Goal: Information Seeking & Learning: Learn about a topic

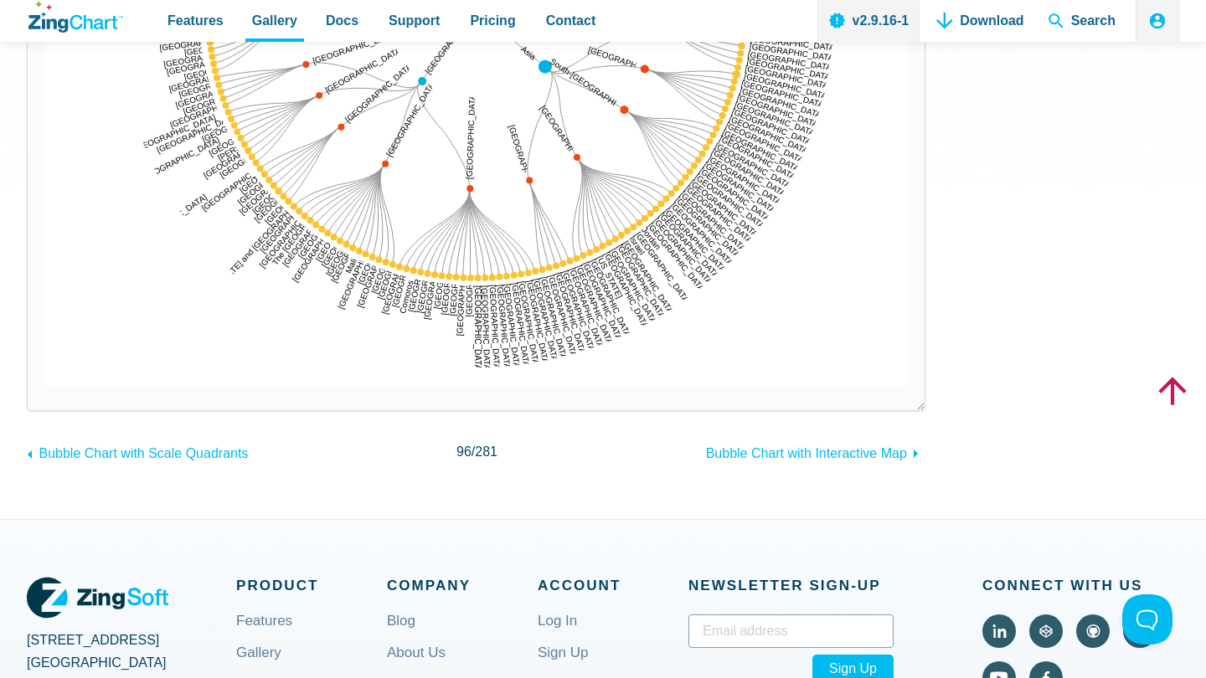
scroll to position [686, 0]
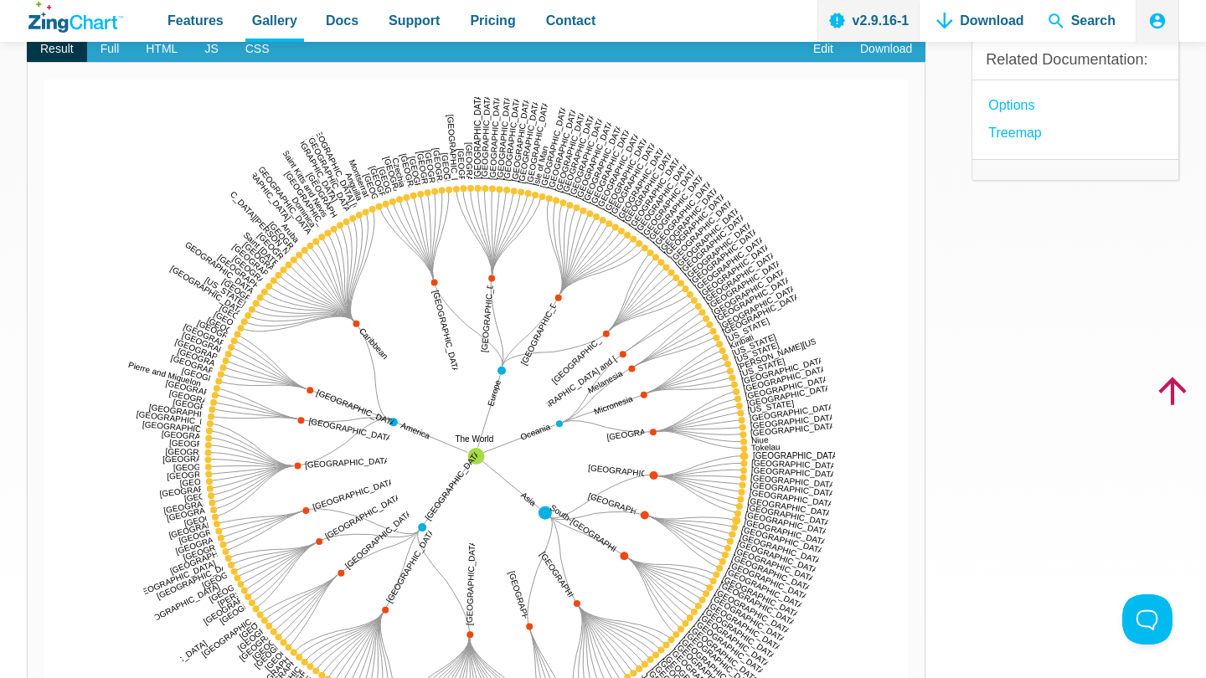
scroll to position [157, 0]
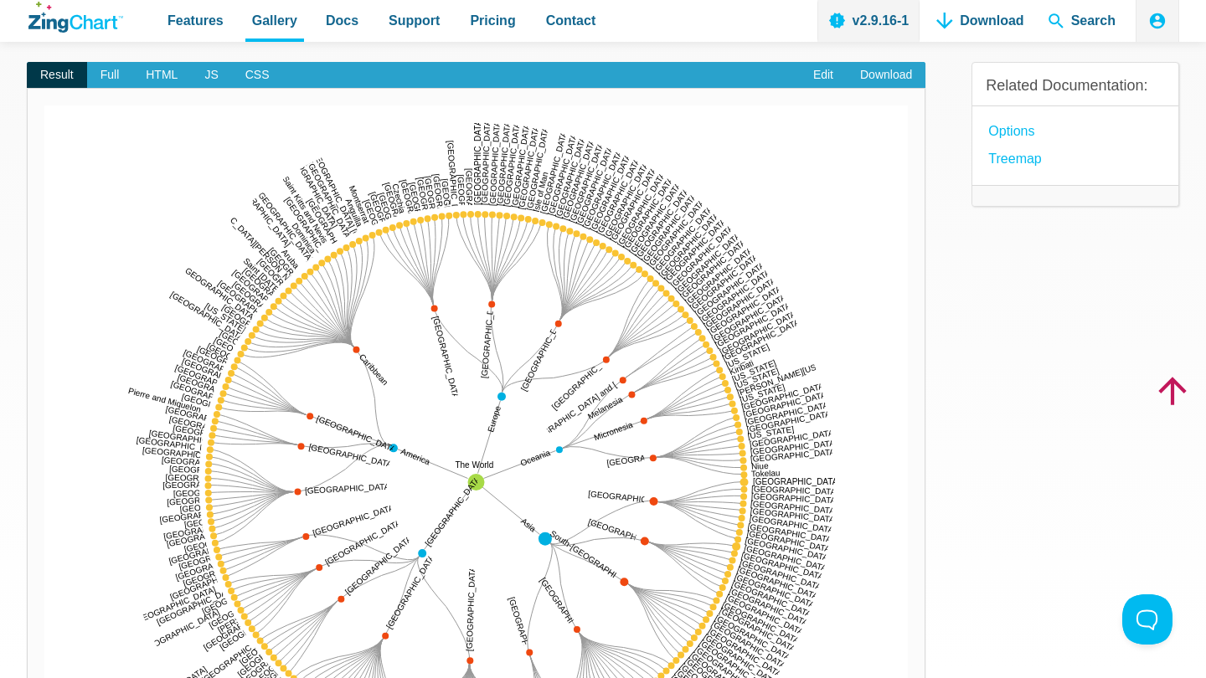
click at [111, 60] on div "Result Full HTML JS CSS Edit Download Powered by ZingChart The World [GEOGRAPHI…" at bounding box center [476, 486] width 899 height 903
click at [110, 74] on span "Full" at bounding box center [110, 75] width 46 height 27
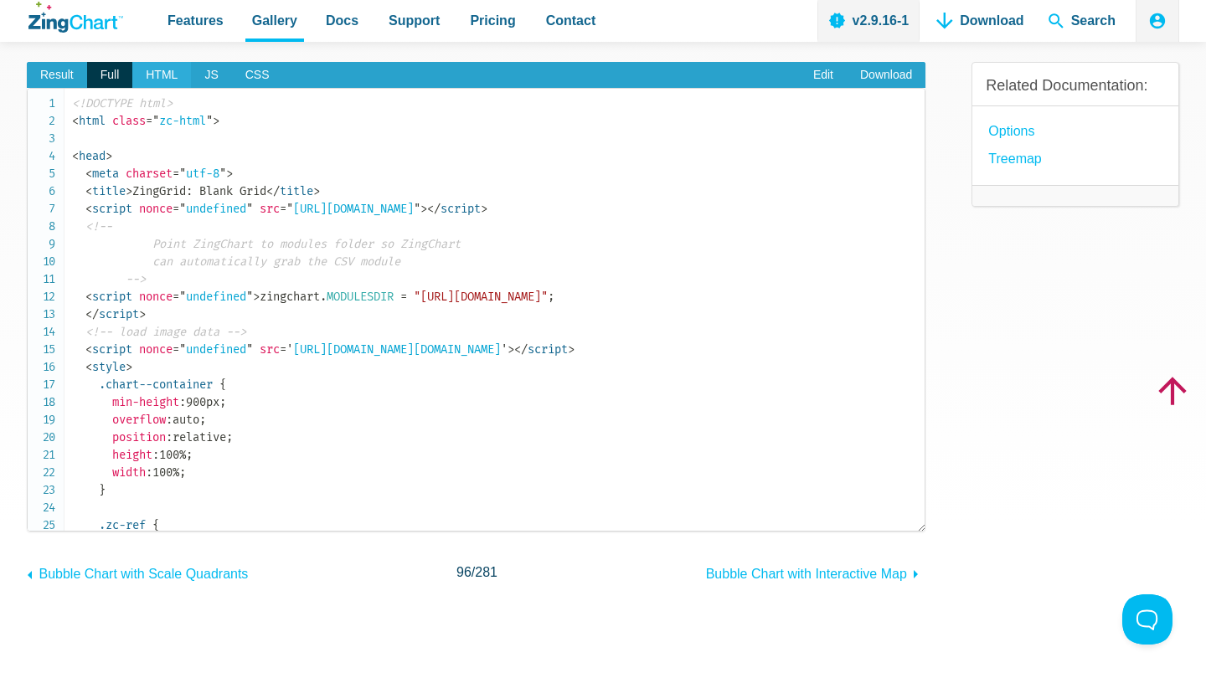
click at [160, 75] on span "HTML" at bounding box center [161, 75] width 59 height 27
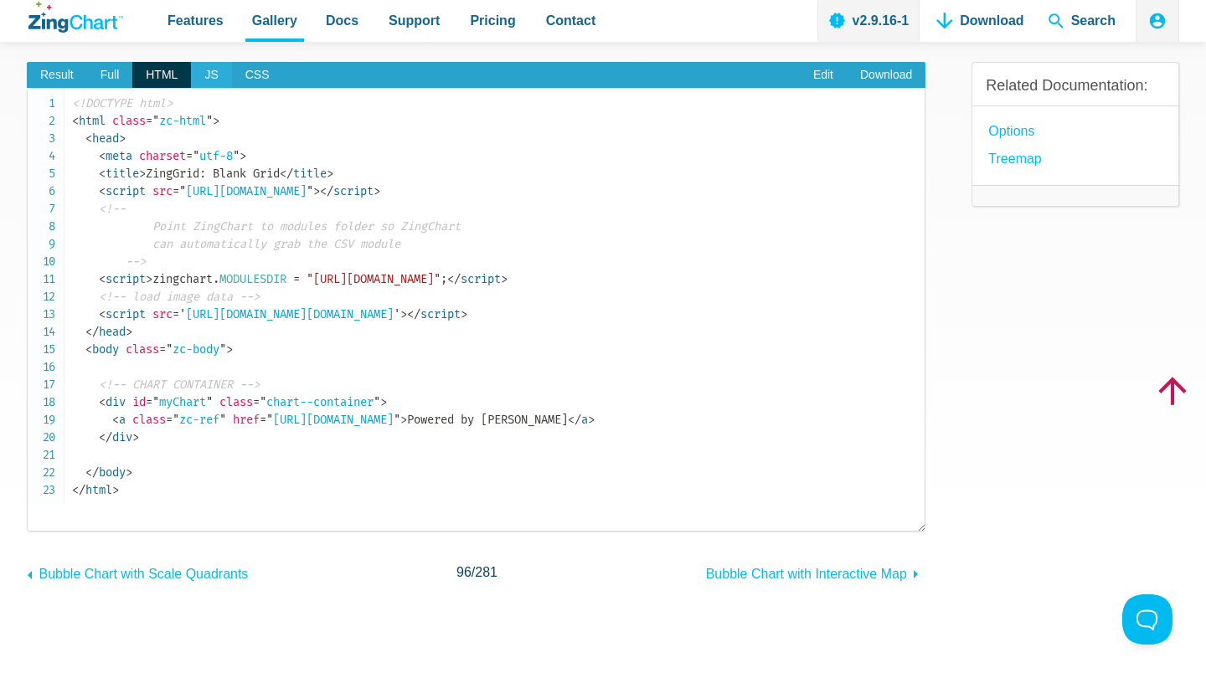
click at [215, 78] on span "JS" at bounding box center [211, 75] width 40 height 27
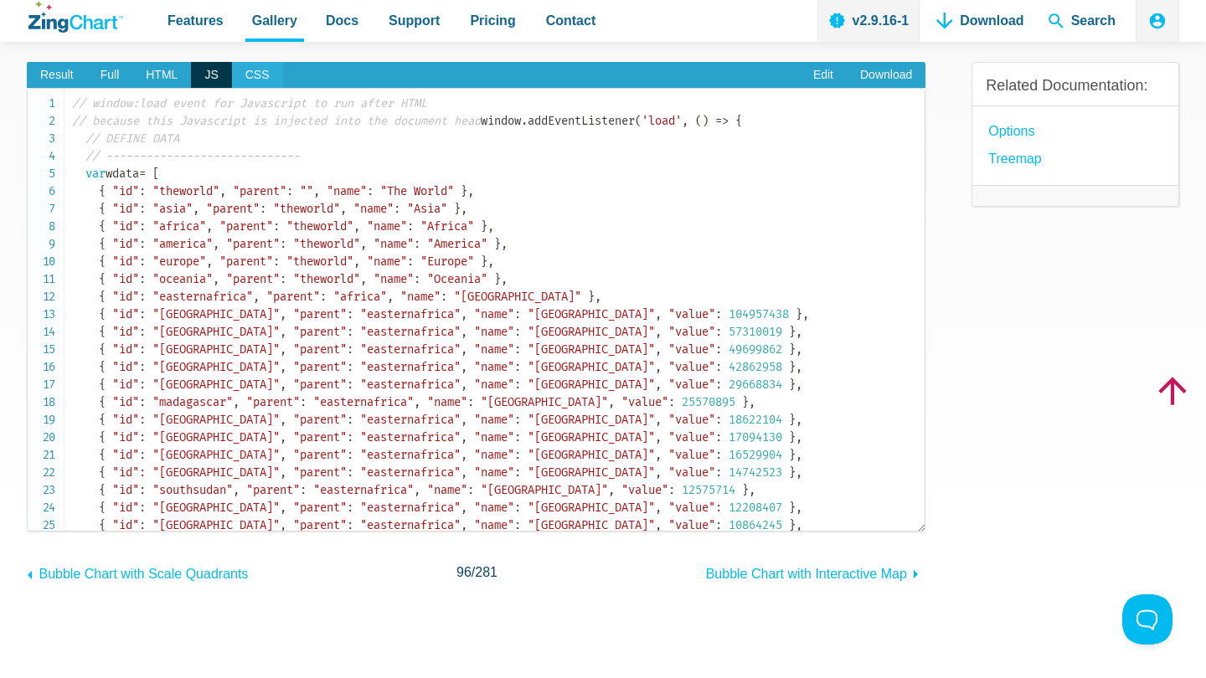
click at [256, 79] on span "CSS" at bounding box center [257, 75] width 51 height 27
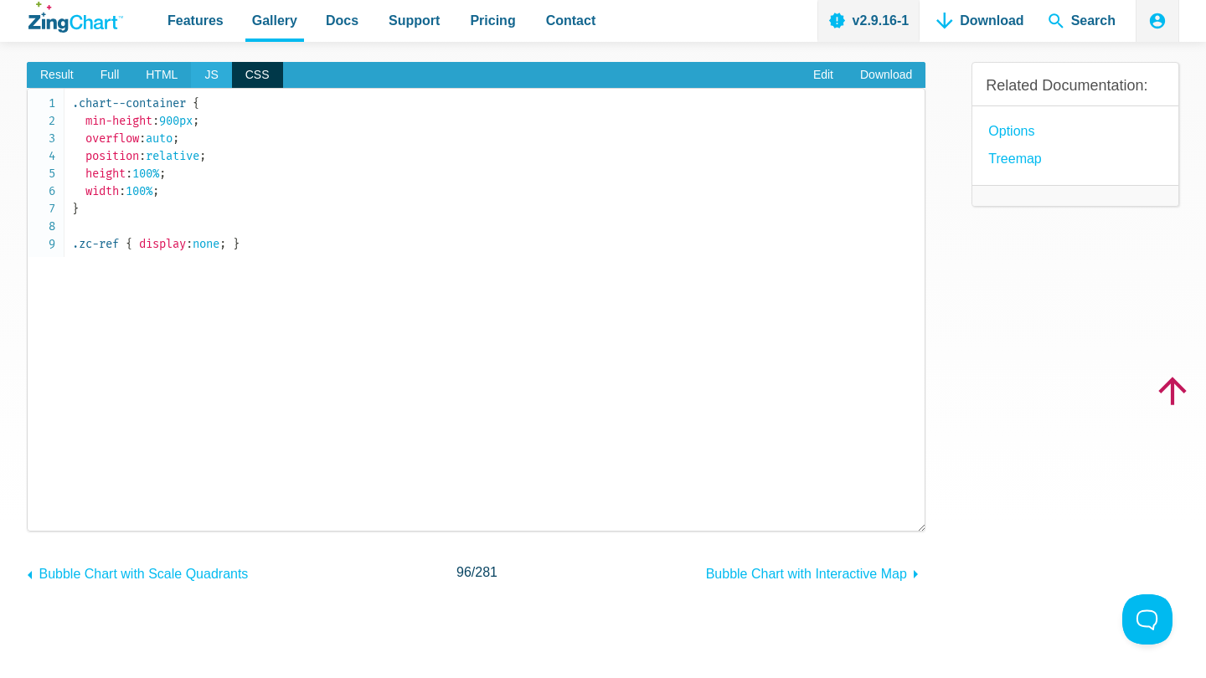
click at [219, 76] on span "JS" at bounding box center [211, 75] width 40 height 27
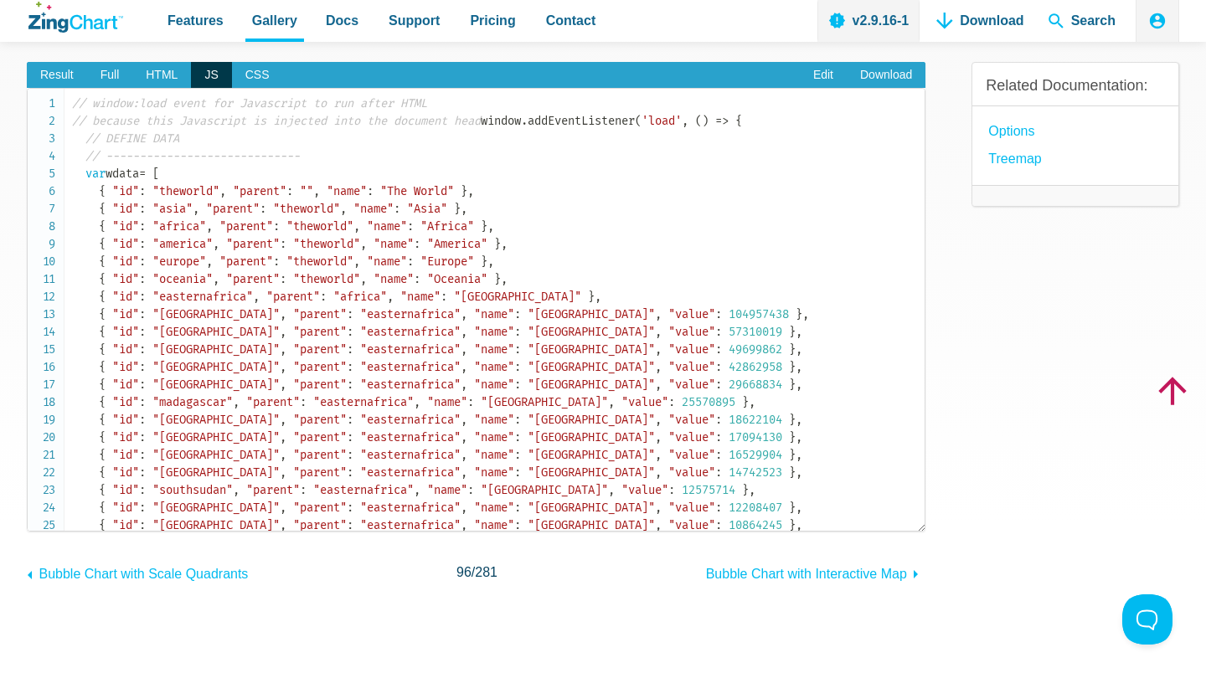
scroll to position [0, 0]
click at [47, 59] on div "Result Full HTML JS CSS Edit Download Powered by ZingChart The World [GEOGRAPHI…" at bounding box center [476, 310] width 899 height 551
click at [48, 72] on span "Result" at bounding box center [57, 75] width 60 height 27
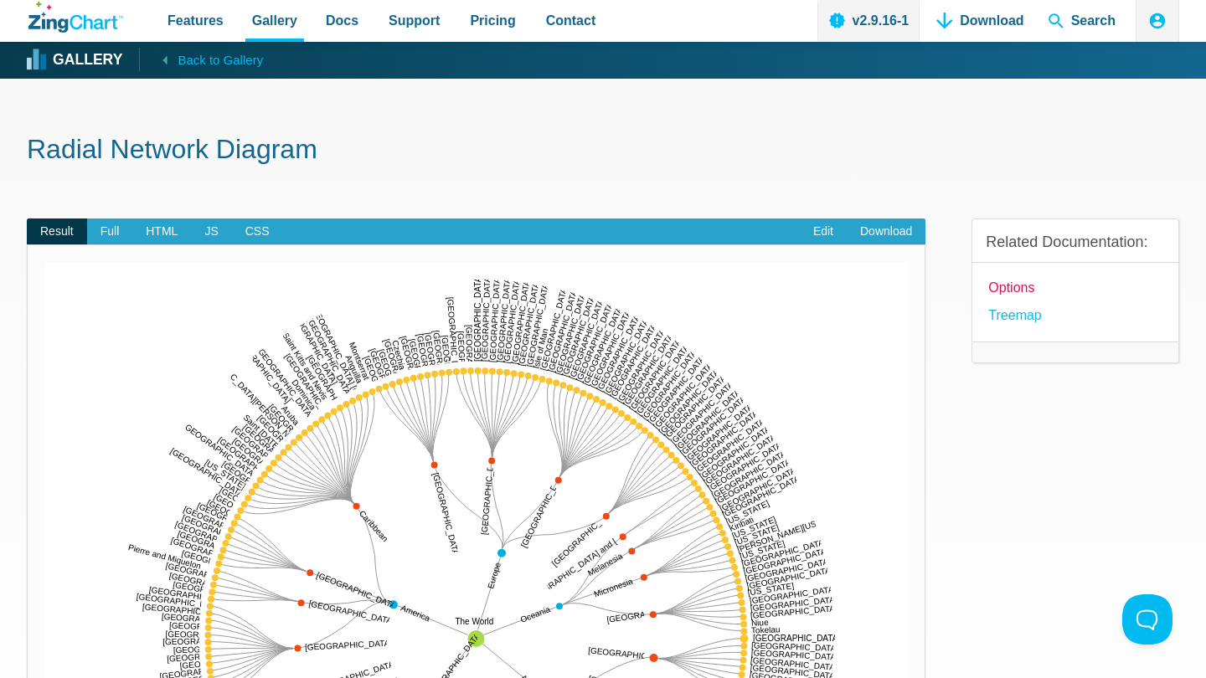
click at [1023, 290] on link "options" at bounding box center [1011, 287] width 46 height 23
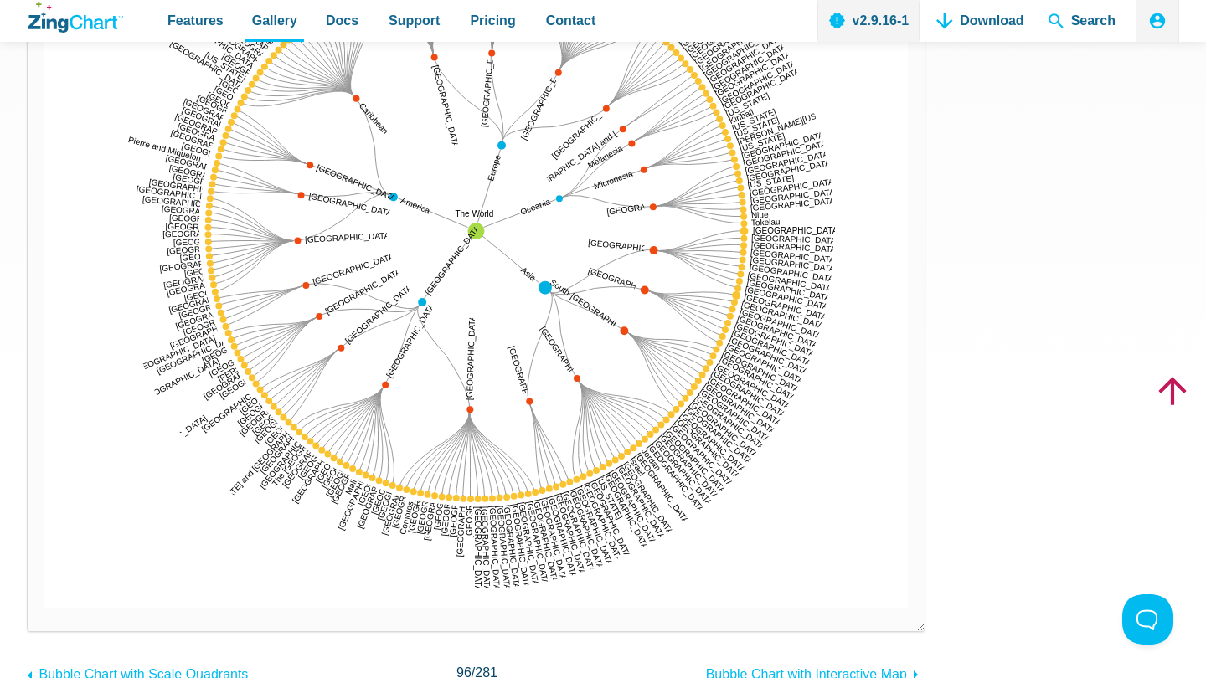
scroll to position [426, 0]
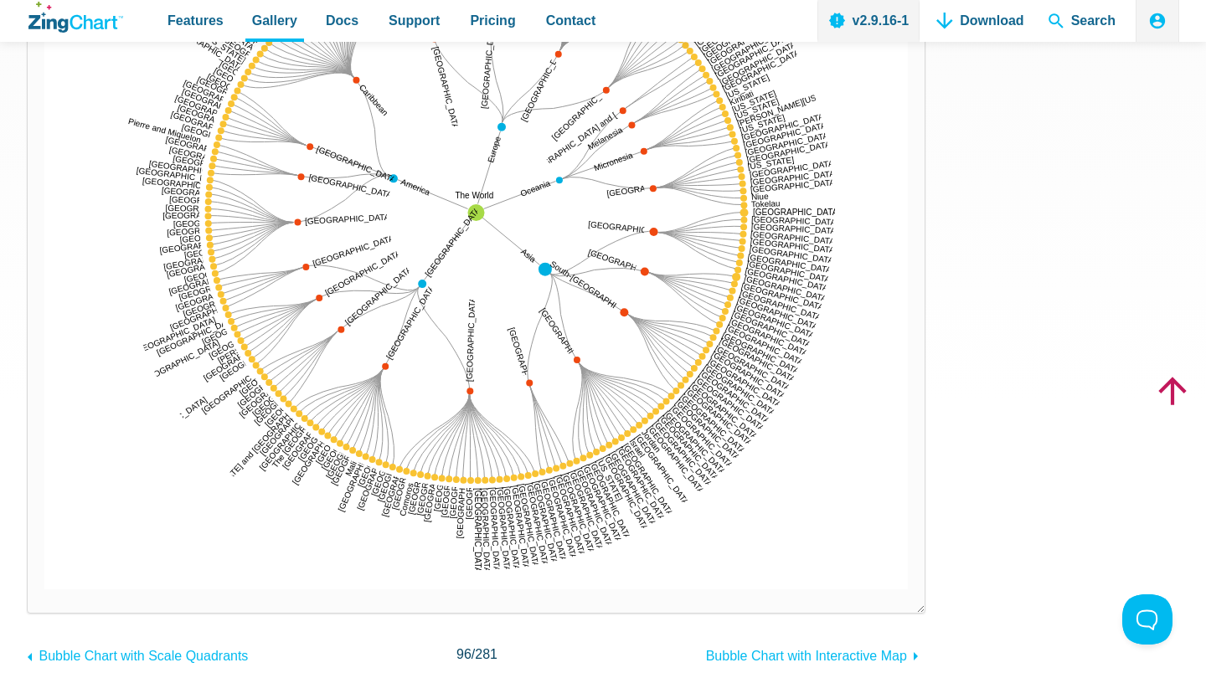
drag, startPoint x: 918, startPoint y: 606, endPoint x: 701, endPoint y: 410, distance: 292.4
click at [701, 410] on div "Powered by ZingChart The World [GEOGRAPHIC_DATA] [GEOGRAPHIC_DATA] [GEOGRAPHIC_…" at bounding box center [476, 216] width 899 height 796
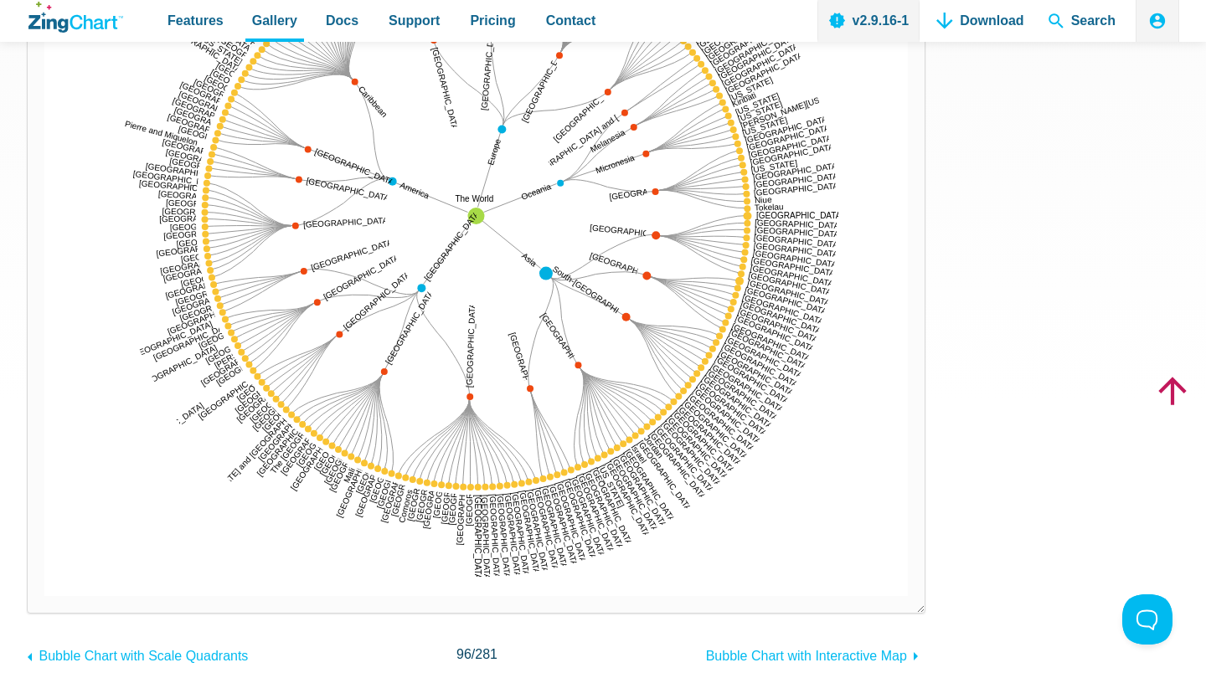
drag, startPoint x: 920, startPoint y: 603, endPoint x: 940, endPoint y: 302, distance: 301.4
click at [940, 302] on div "Result Full HTML JS CSS Edit Download Powered by ZingChart The World [GEOGRAPHI…" at bounding box center [603, 216] width 1153 height 903
drag, startPoint x: 920, startPoint y: 608, endPoint x: 898, endPoint y: -30, distance: 638.6
click at [898, 0] on html "Features Gallery Browse by Chart Type Browse by Features Browse by Use Case Doc…" at bounding box center [603, 562] width 1206 height 1977
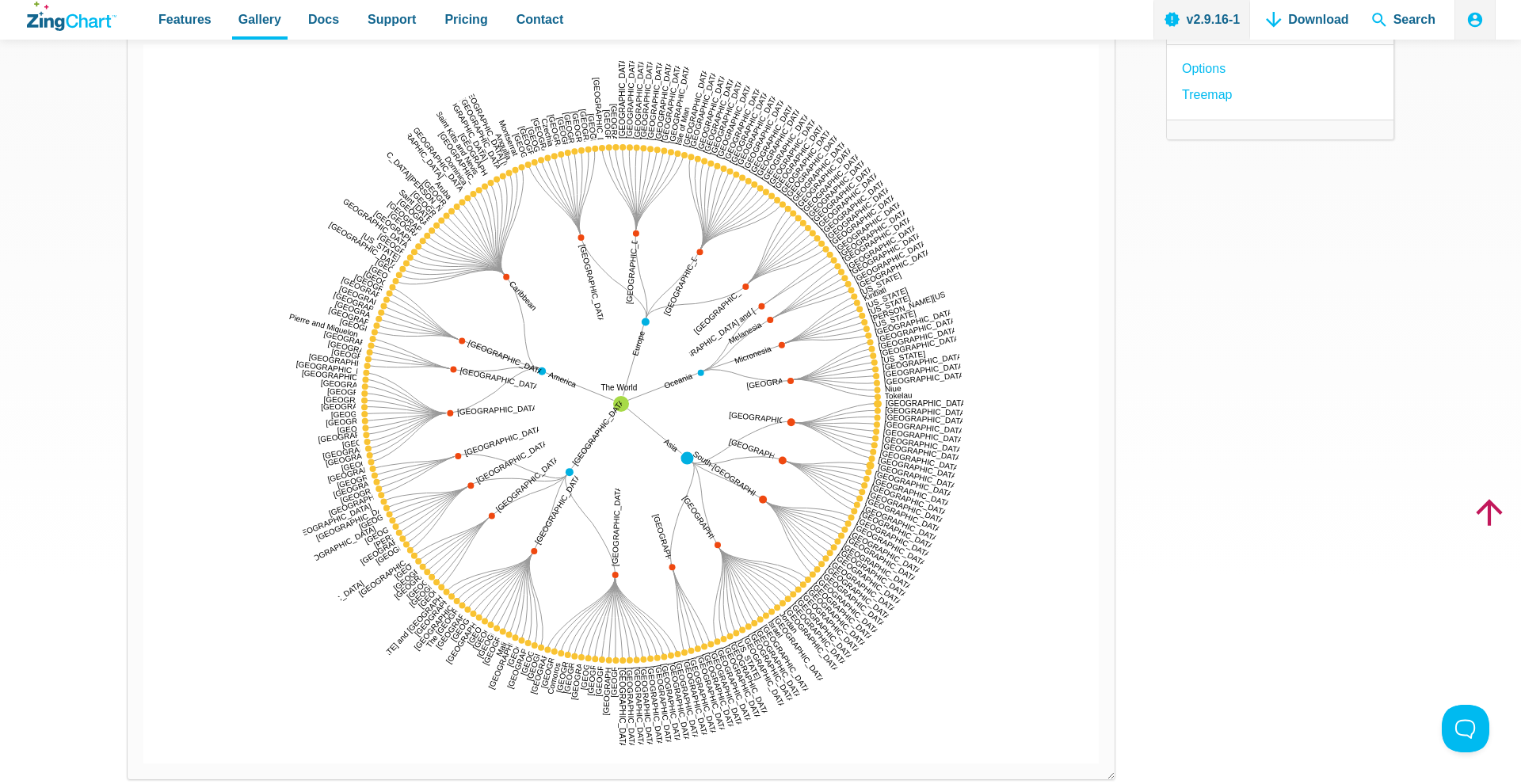
scroll to position [204, 0]
click at [144, 641] on area "Spain:46,354,321" at bounding box center [144, 763] width 0 height 0
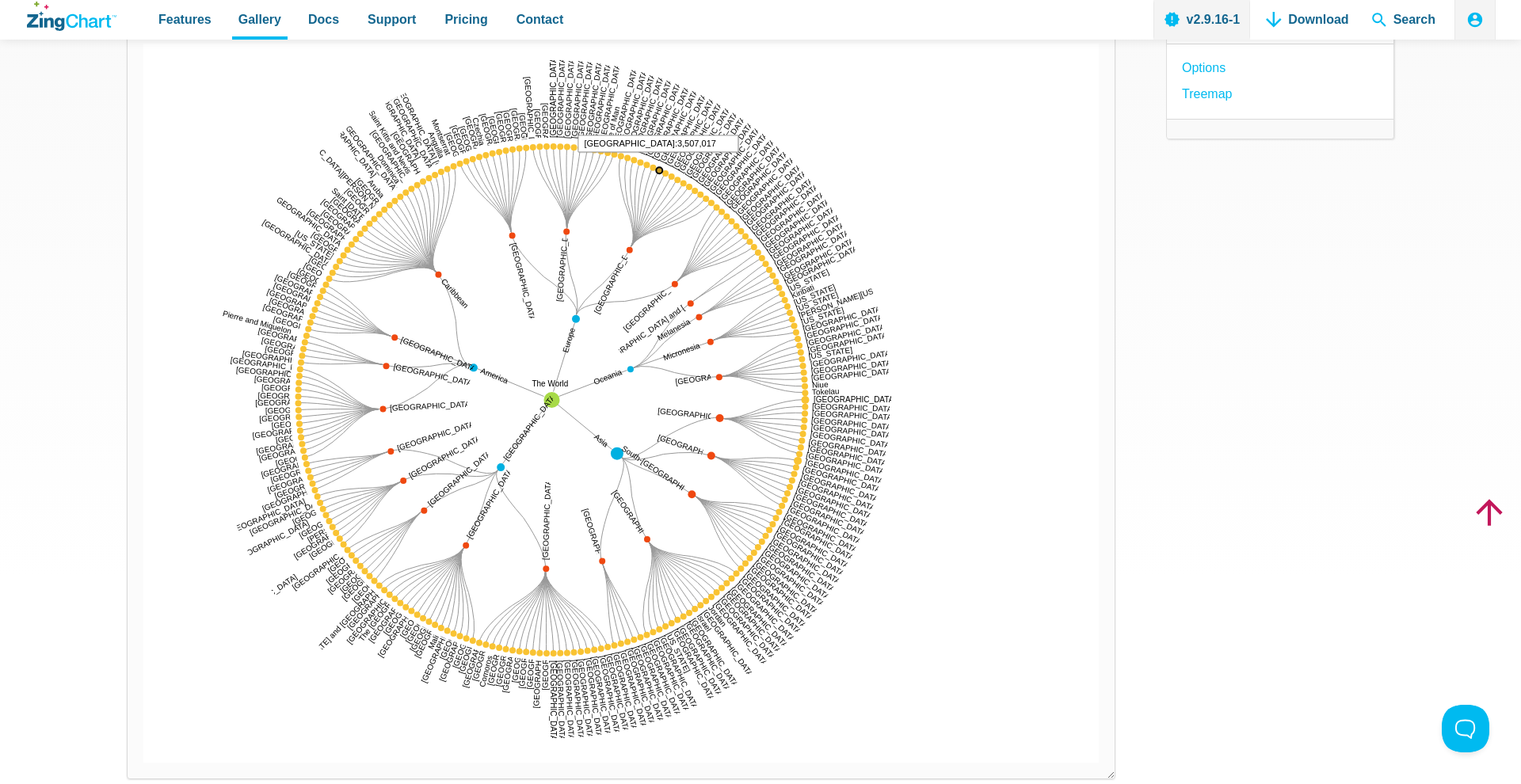
click at [144, 641] on area "Bosnia and Herzegovina:3,507,017" at bounding box center [144, 763] width 0 height 0
click at [144, 641] on area "Republic of Macedonia:2,083,160" at bounding box center [144, 763] width 0 height 0
click at [144, 641] on area "Austria:8,735,453" at bounding box center [144, 763] width 0 height 0
click at [144, 641] on area "Australia and New Zealand:29,156,379" at bounding box center [144, 763] width 0 height 0
click at [346, 250] on img "App Content" at bounding box center [621, 403] width 955 height 720
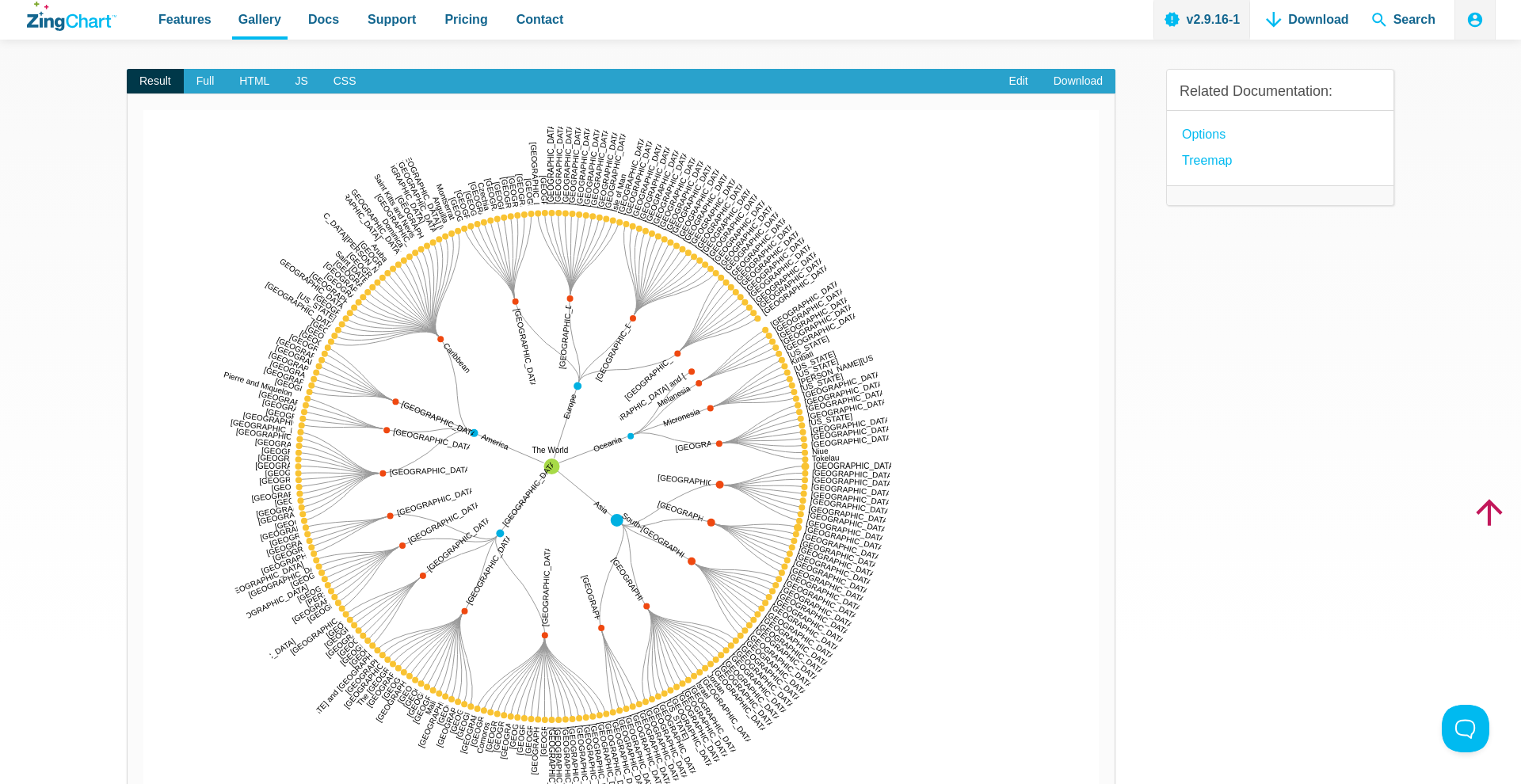
scroll to position [153, 0]
